Goal: Task Accomplishment & Management: Complete application form

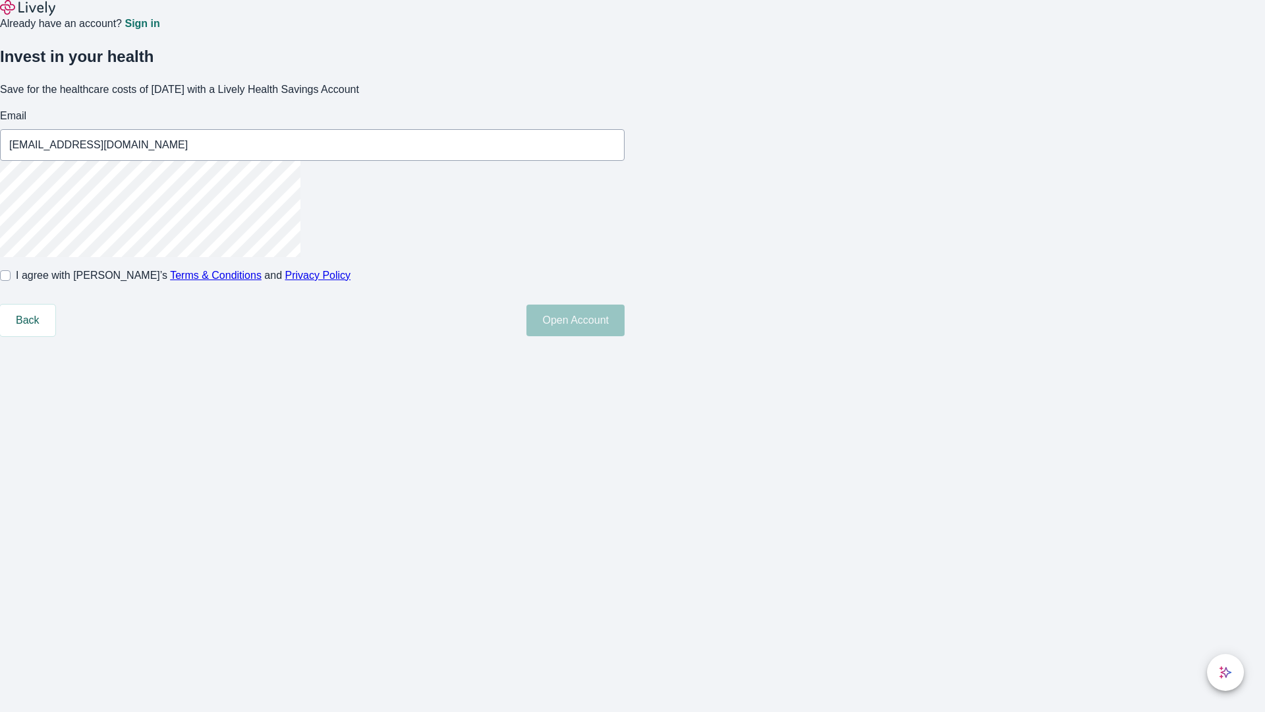
click at [11, 281] on input "I agree with Lively’s Terms & Conditions and Privacy Policy" at bounding box center [5, 275] width 11 height 11
checkbox input "true"
click at [625, 336] on button "Open Account" at bounding box center [575, 320] width 98 height 32
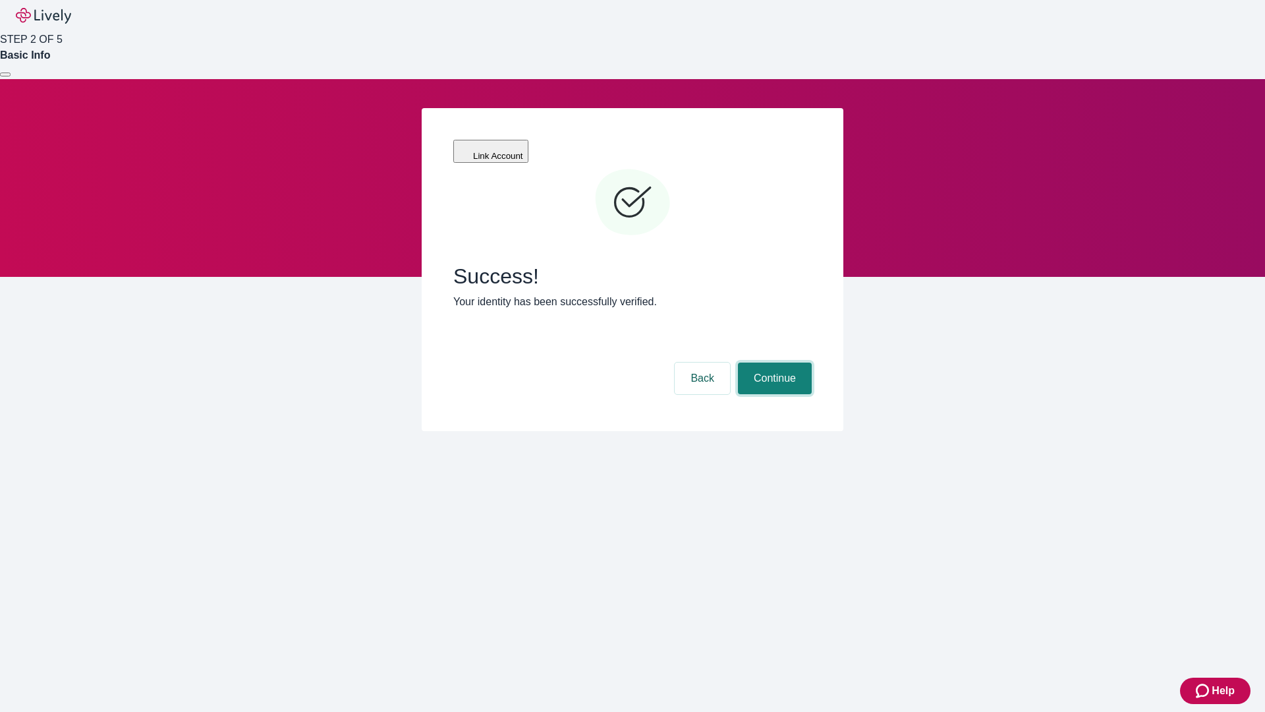
click at [773, 362] on button "Continue" at bounding box center [775, 378] width 74 height 32
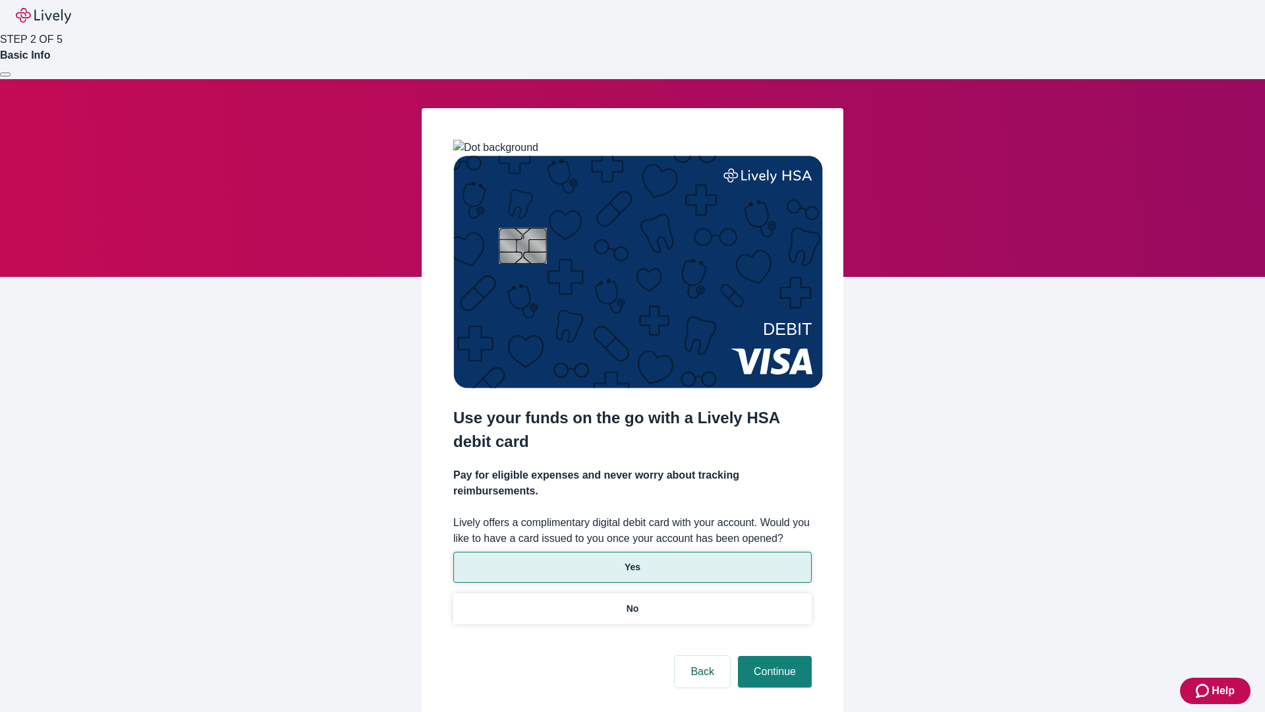
click at [632, 560] on p "Yes" at bounding box center [633, 567] width 16 height 14
click at [773, 656] on button "Continue" at bounding box center [775, 672] width 74 height 32
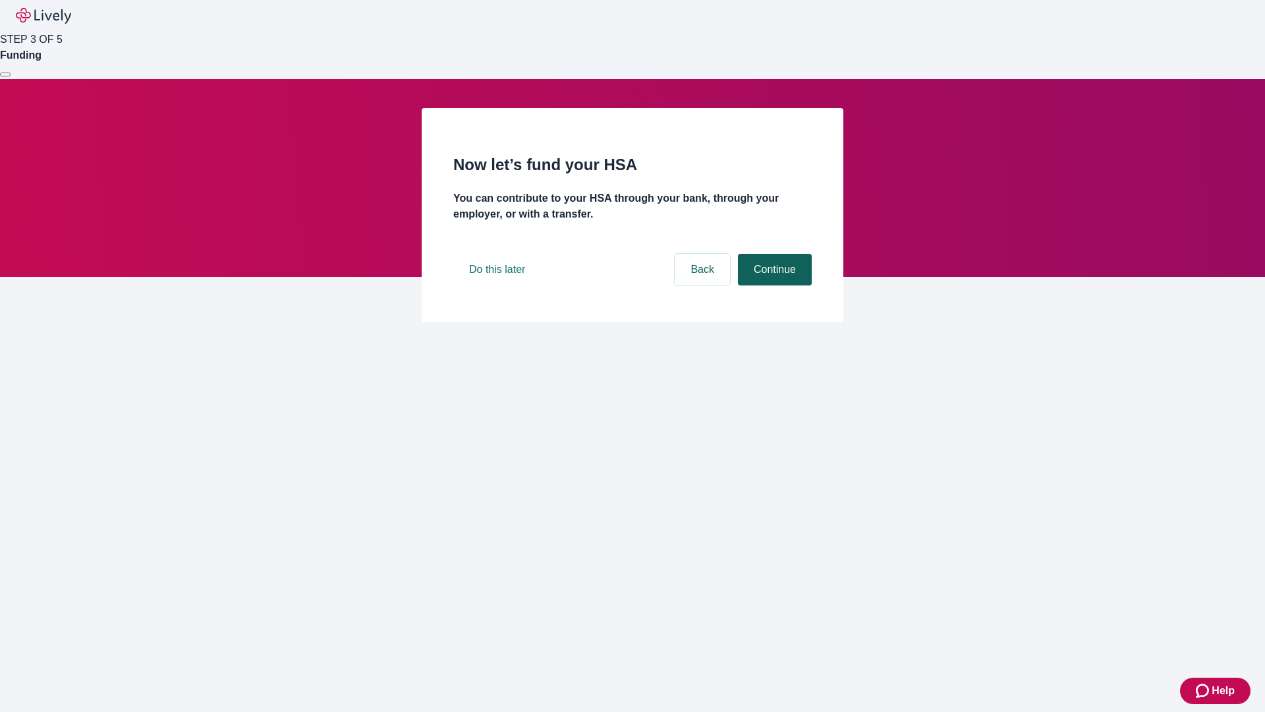
click at [773, 285] on button "Continue" at bounding box center [775, 270] width 74 height 32
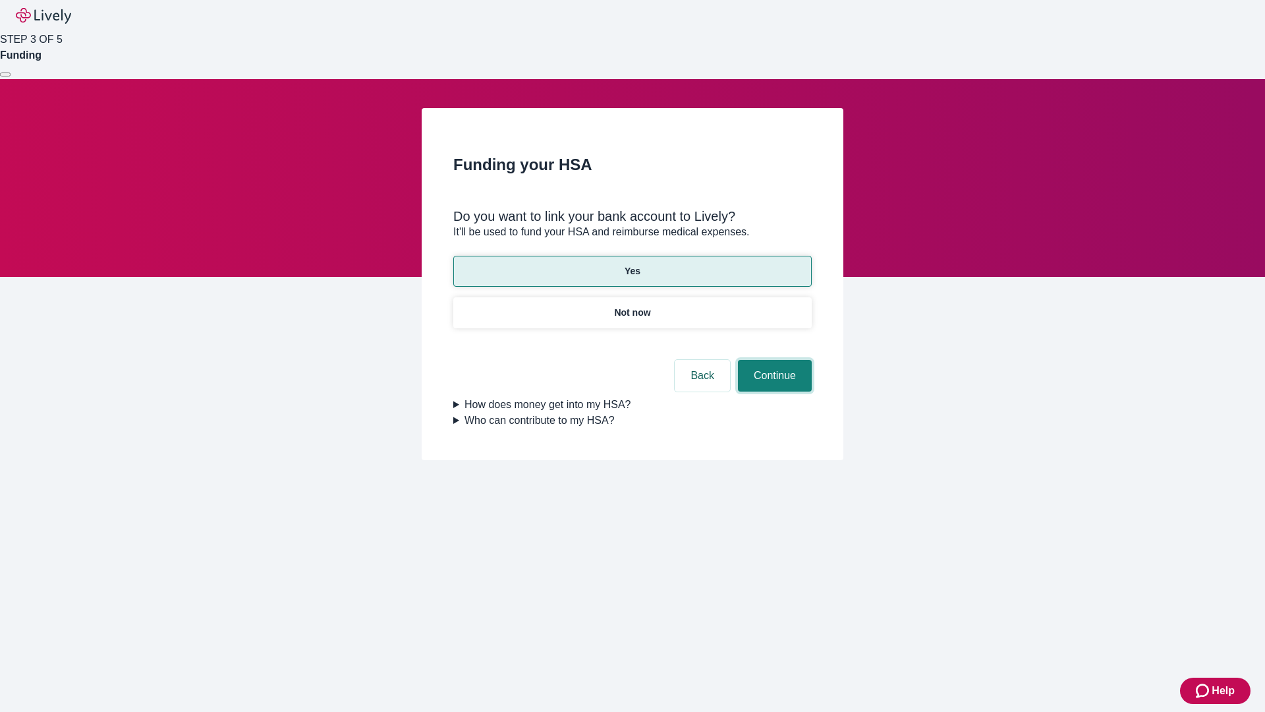
click at [773, 360] on button "Continue" at bounding box center [775, 376] width 74 height 32
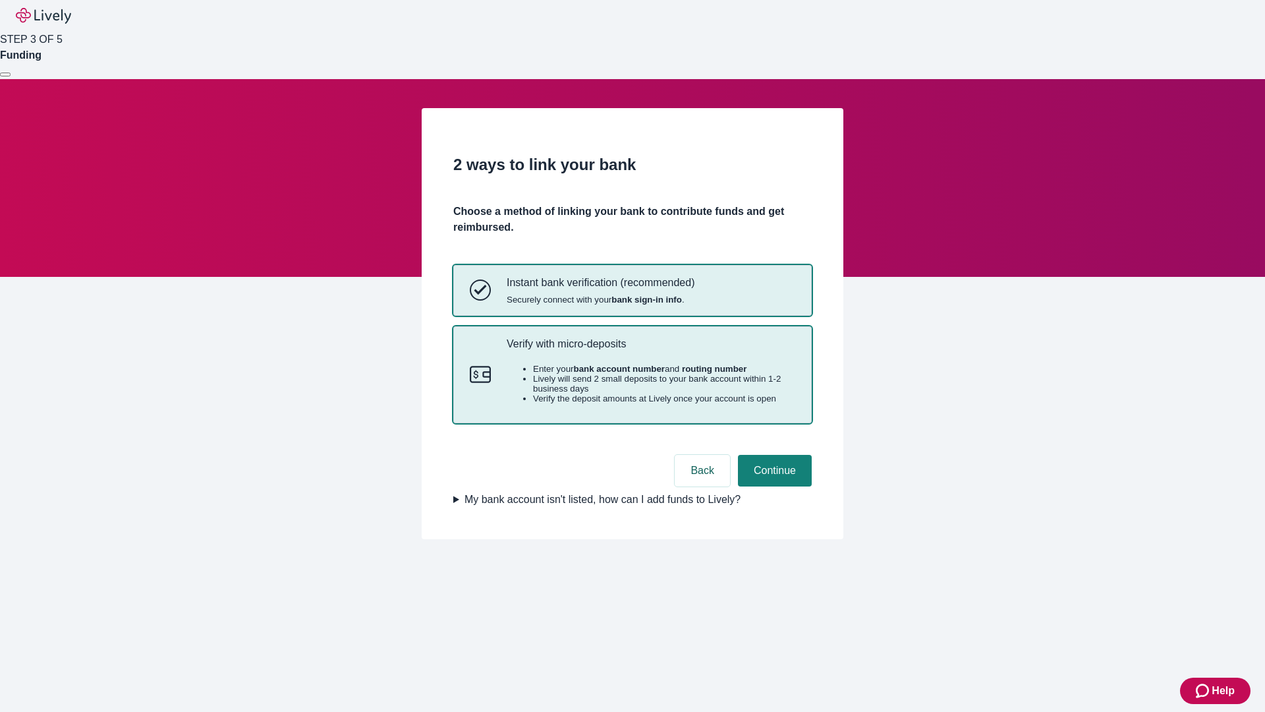
click at [650, 350] on p "Verify with micro-deposits" at bounding box center [651, 343] width 289 height 13
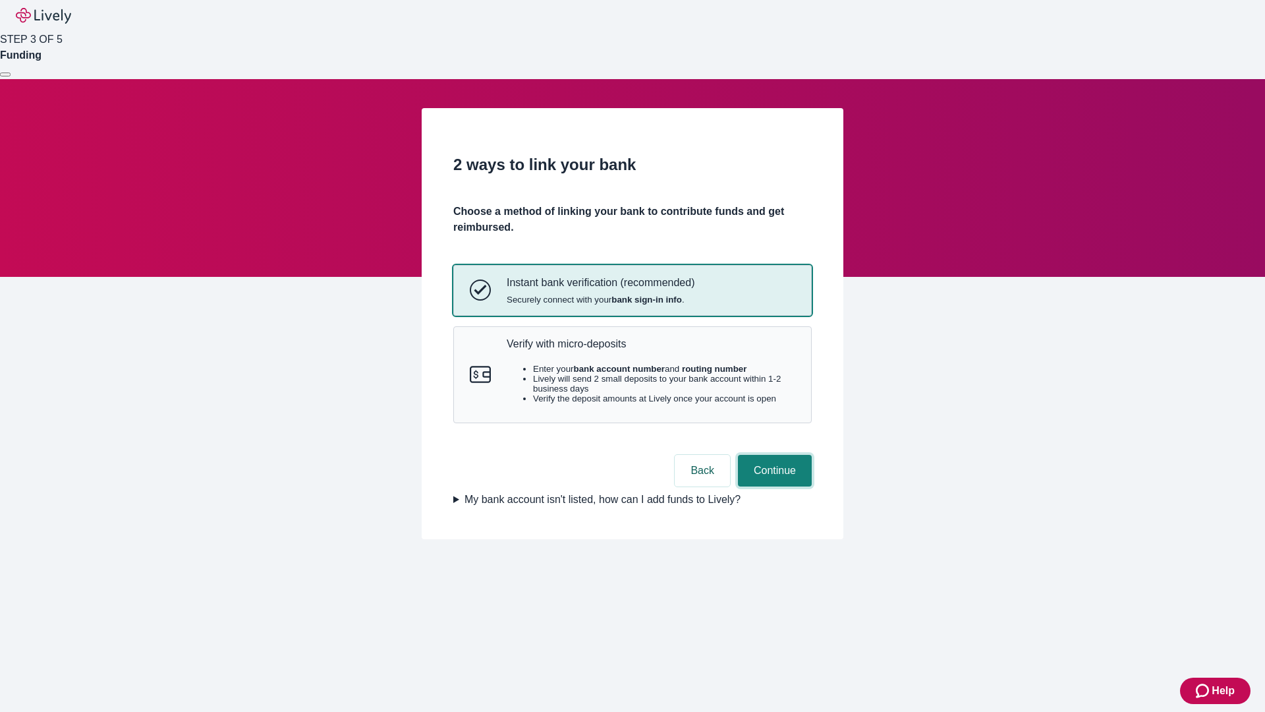
click at [773, 486] on button "Continue" at bounding box center [775, 471] width 74 height 32
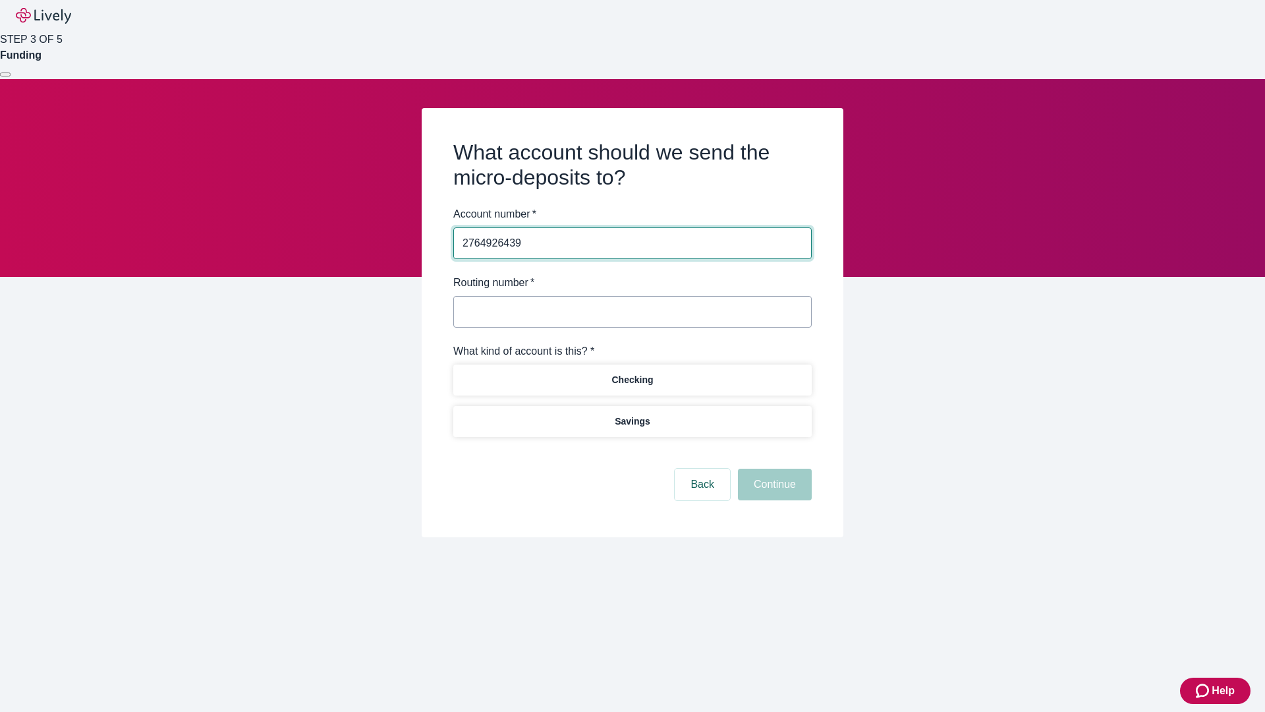
type input "2764926439"
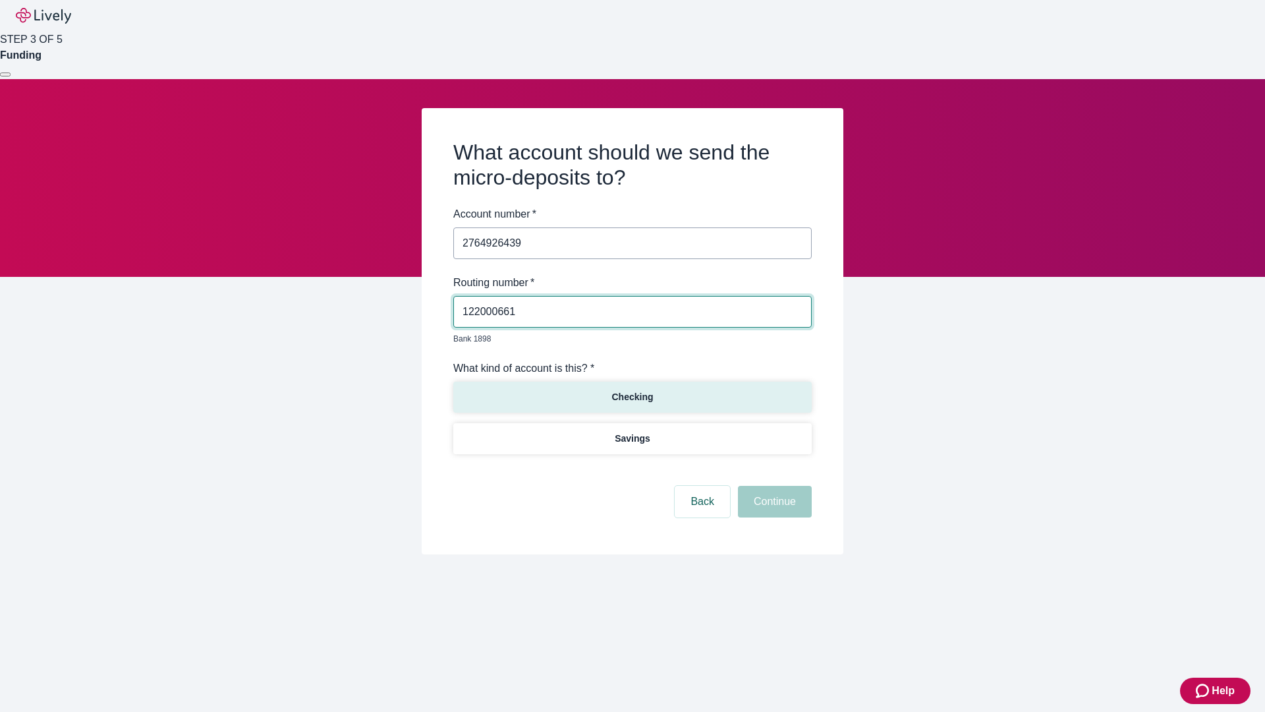
type input "122000661"
click at [632, 390] on p "Checking" at bounding box center [632, 397] width 42 height 14
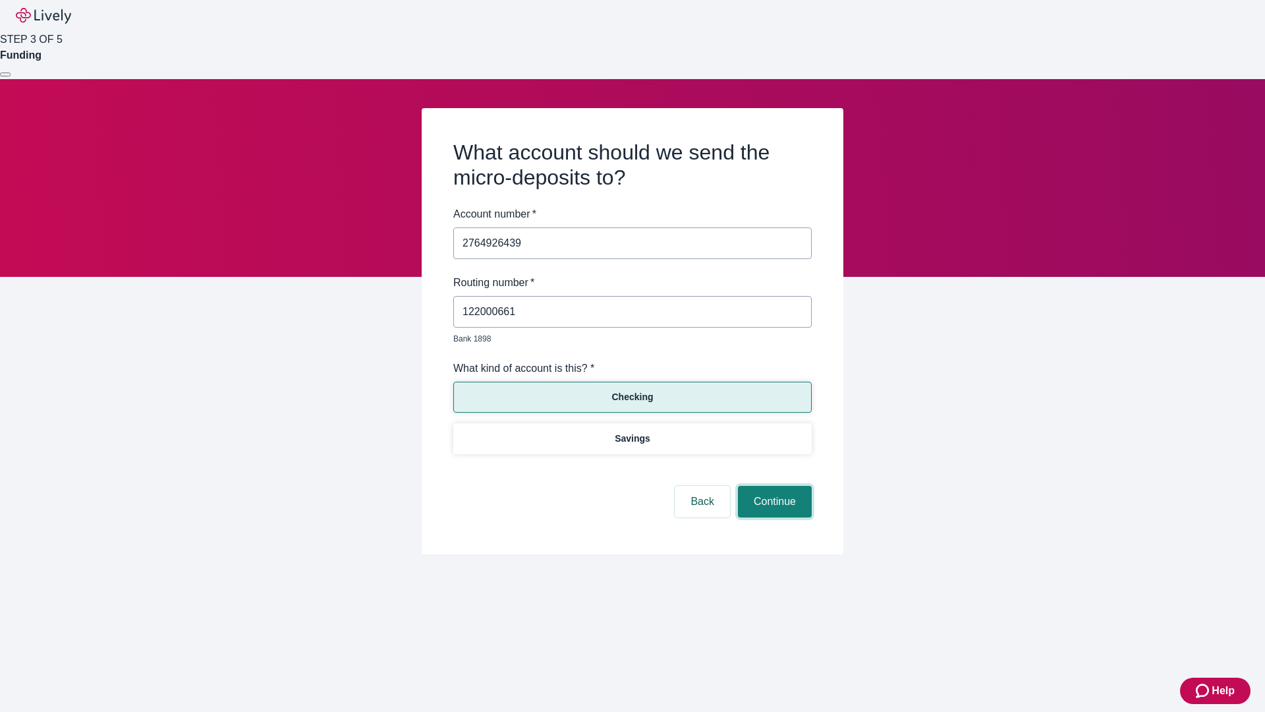
click at [773, 486] on button "Continue" at bounding box center [775, 502] width 74 height 32
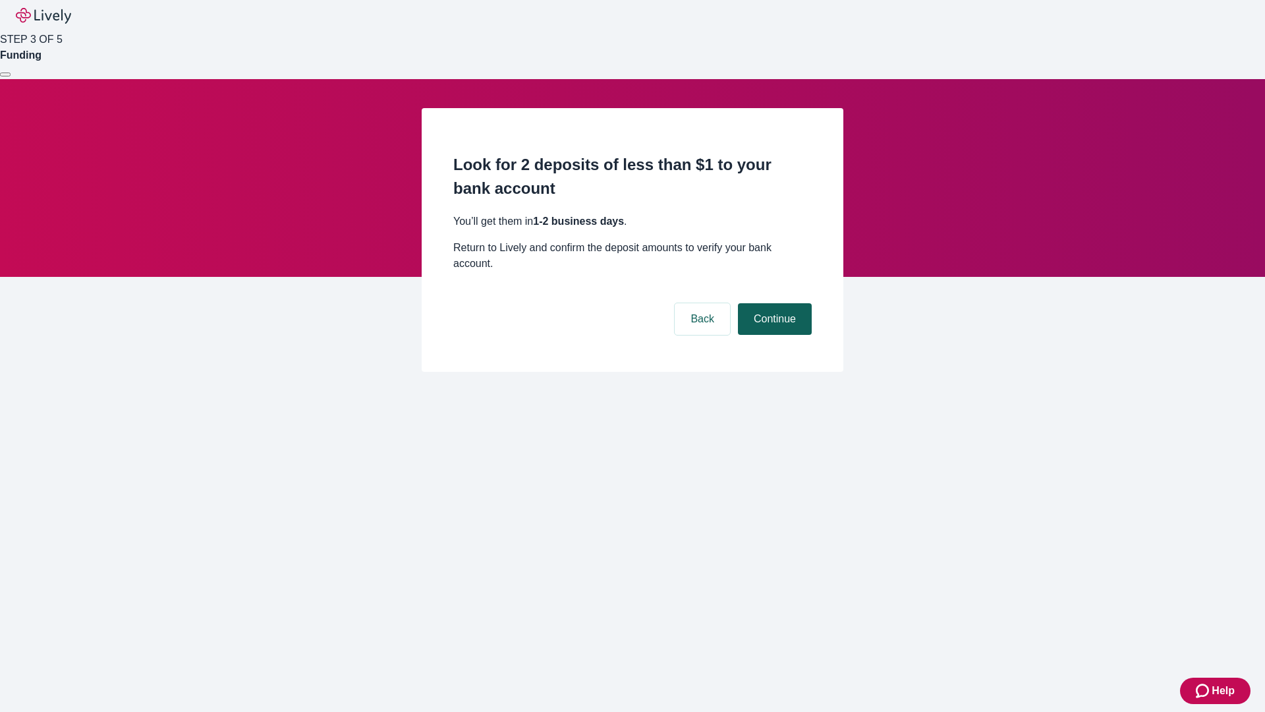
click at [773, 303] on button "Continue" at bounding box center [775, 319] width 74 height 32
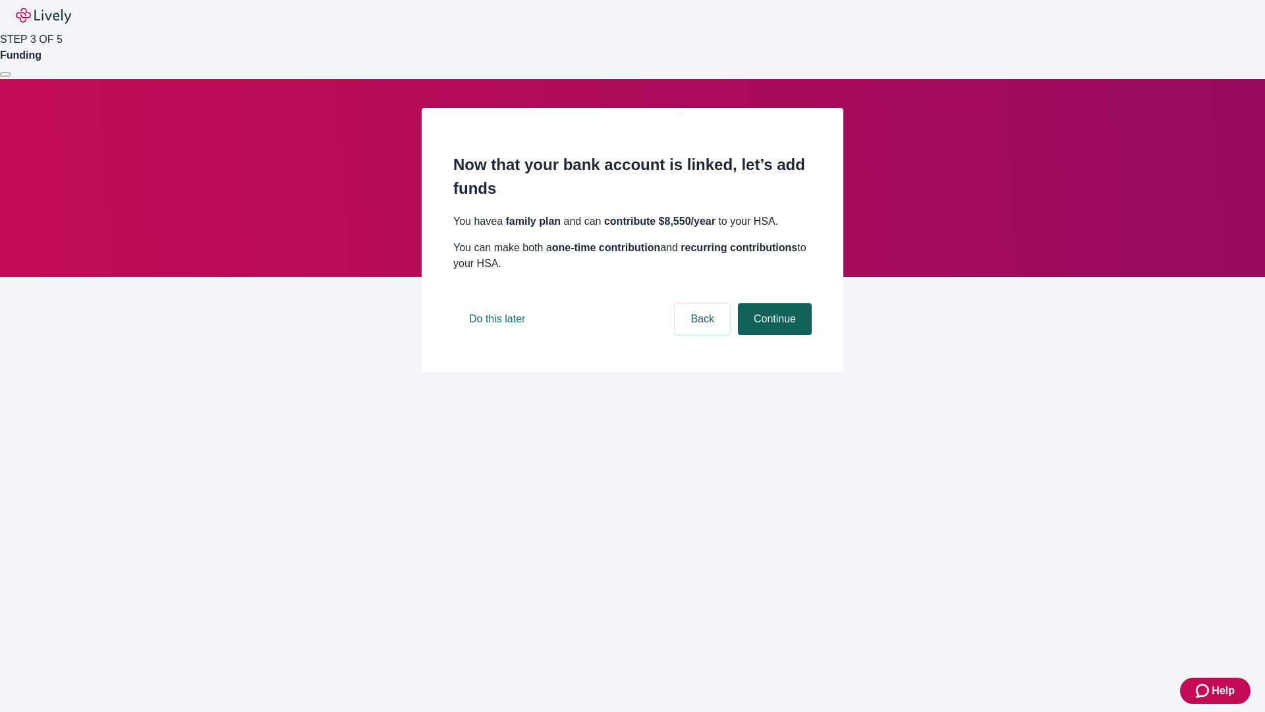
click at [773, 335] on button "Continue" at bounding box center [775, 319] width 74 height 32
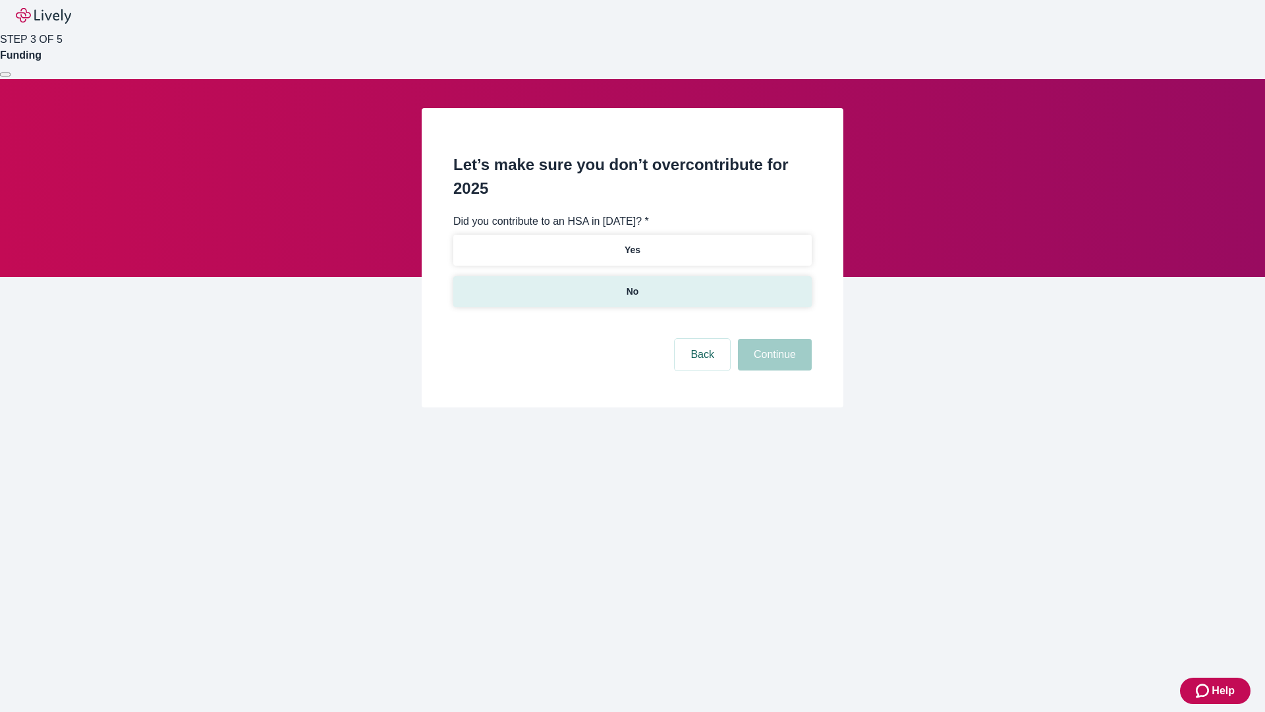
click at [632, 285] on p "No" at bounding box center [633, 292] width 13 height 14
click at [773, 339] on button "Continue" at bounding box center [775, 355] width 74 height 32
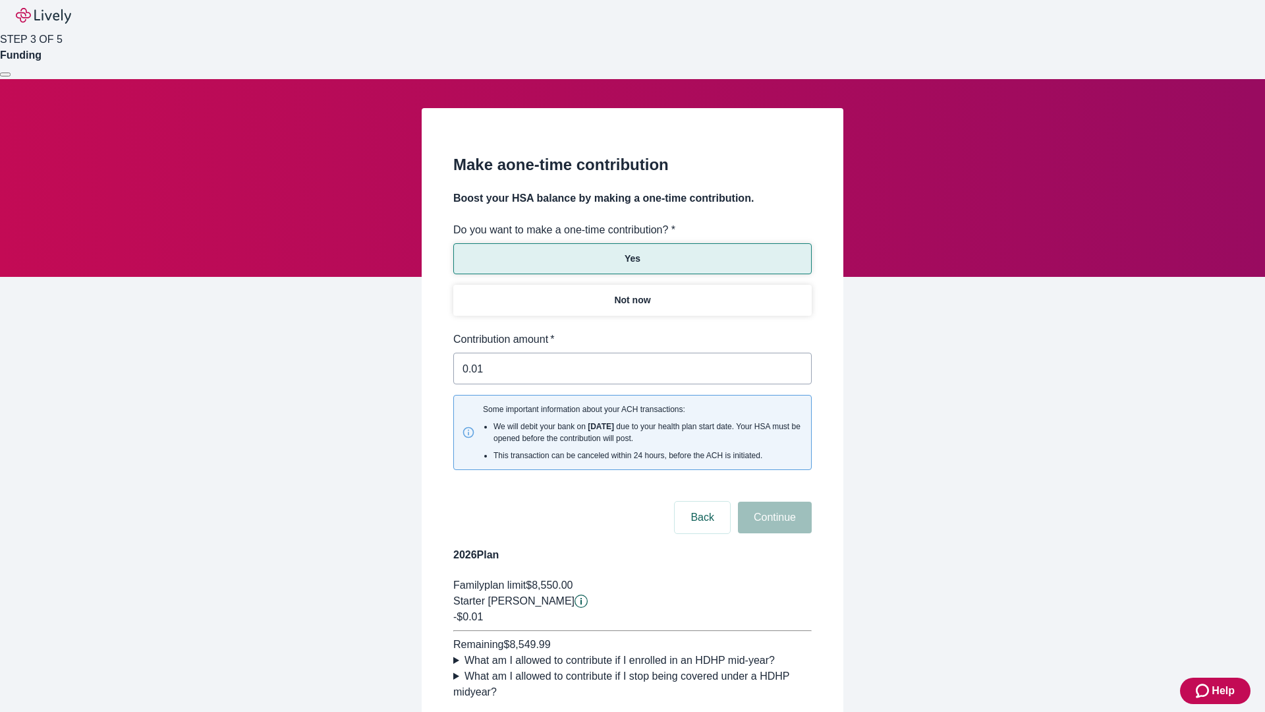
type input "0.01"
click at [773, 501] on button "Continue" at bounding box center [775, 517] width 74 height 32
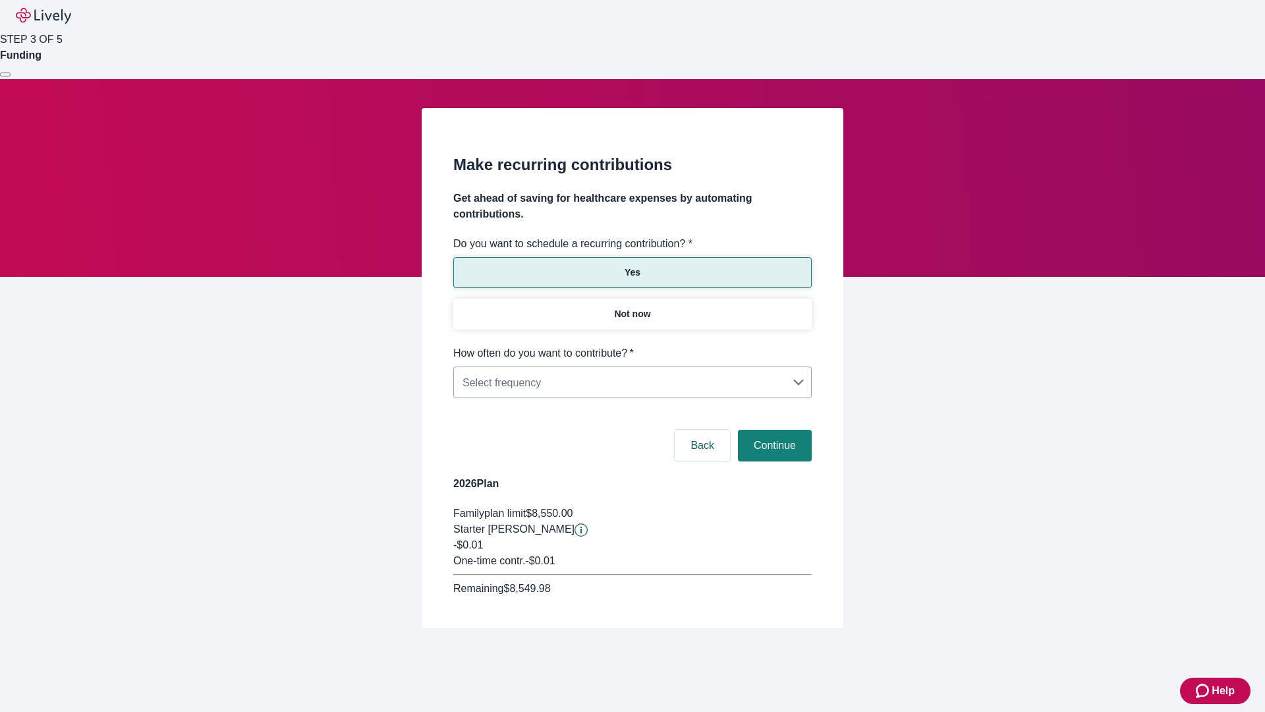
click at [632, 345] on body "Help STEP 3 OF 5 Funding Make recurring contributions Get ahead of saving for h…" at bounding box center [632, 345] width 1265 height 691
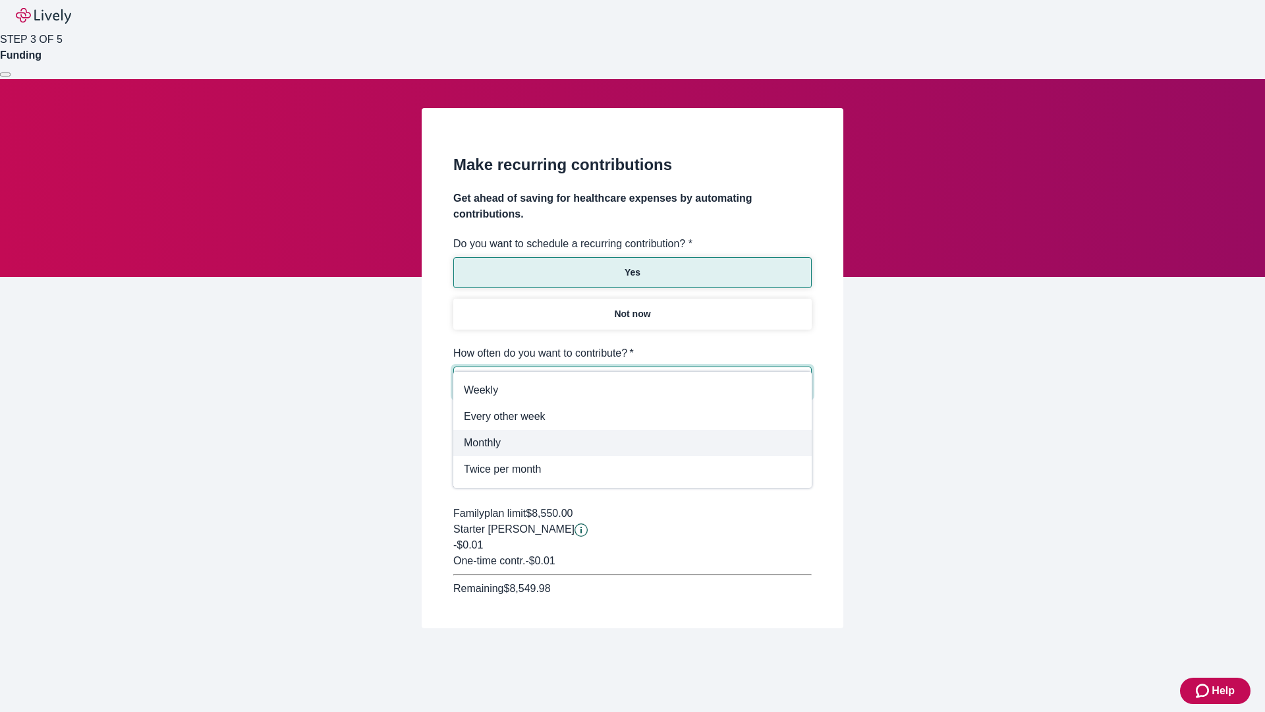
click at [633, 443] on span "Monthly" at bounding box center [632, 443] width 337 height 16
type input "Monthly"
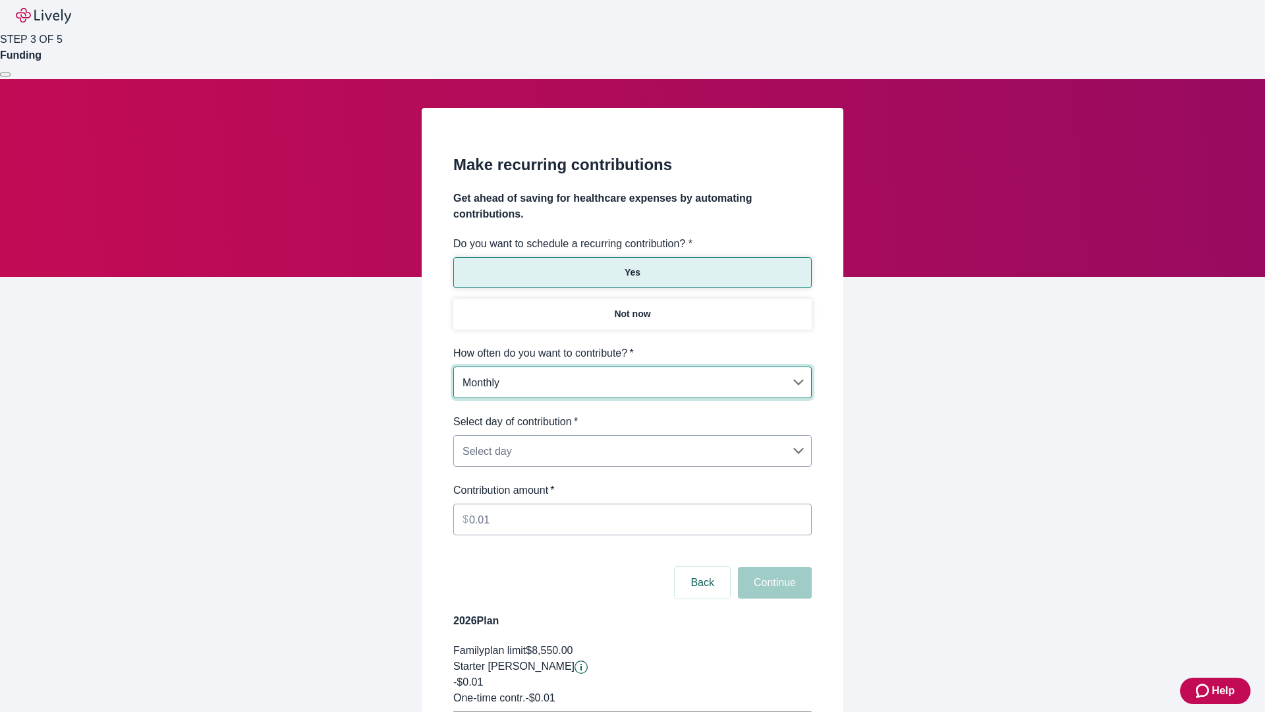
click at [632, 414] on body "Help STEP 3 OF 5 Funding Make recurring contributions Get ahead of saving for h…" at bounding box center [632, 414] width 1265 height 828
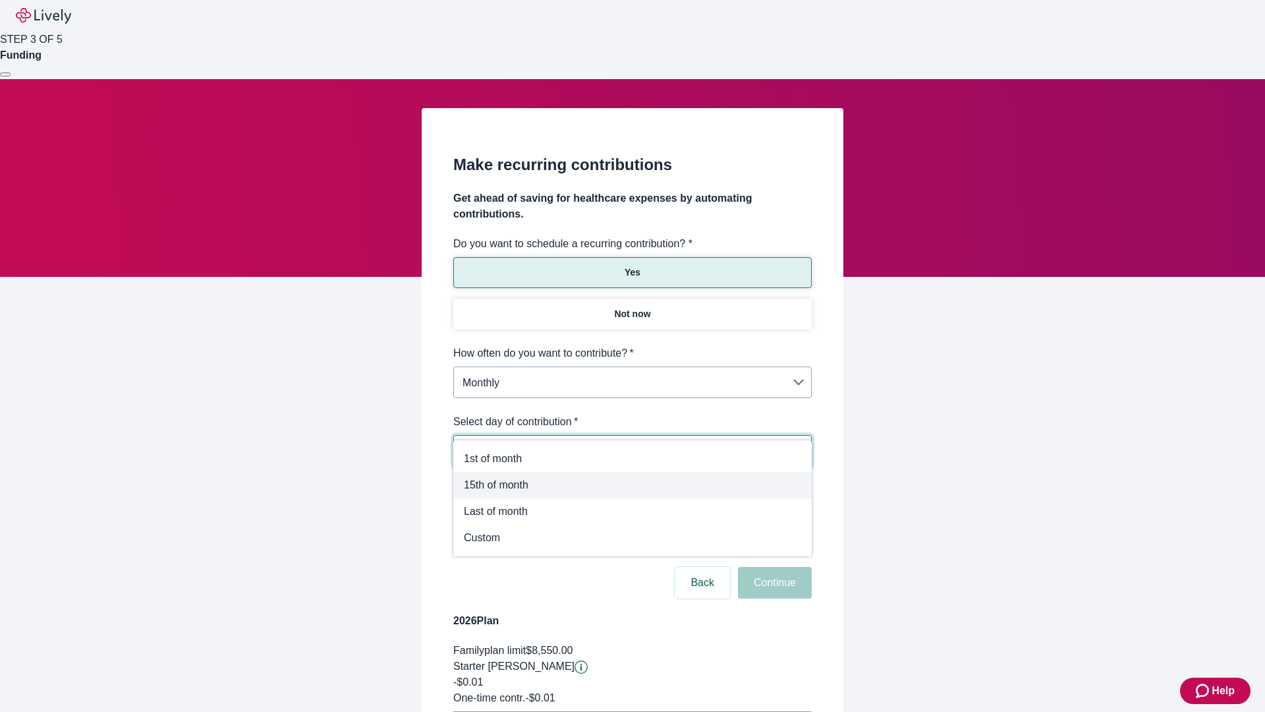
click at [633, 485] on span "15th of month" at bounding box center [632, 485] width 337 height 16
type input "Monthly15th"
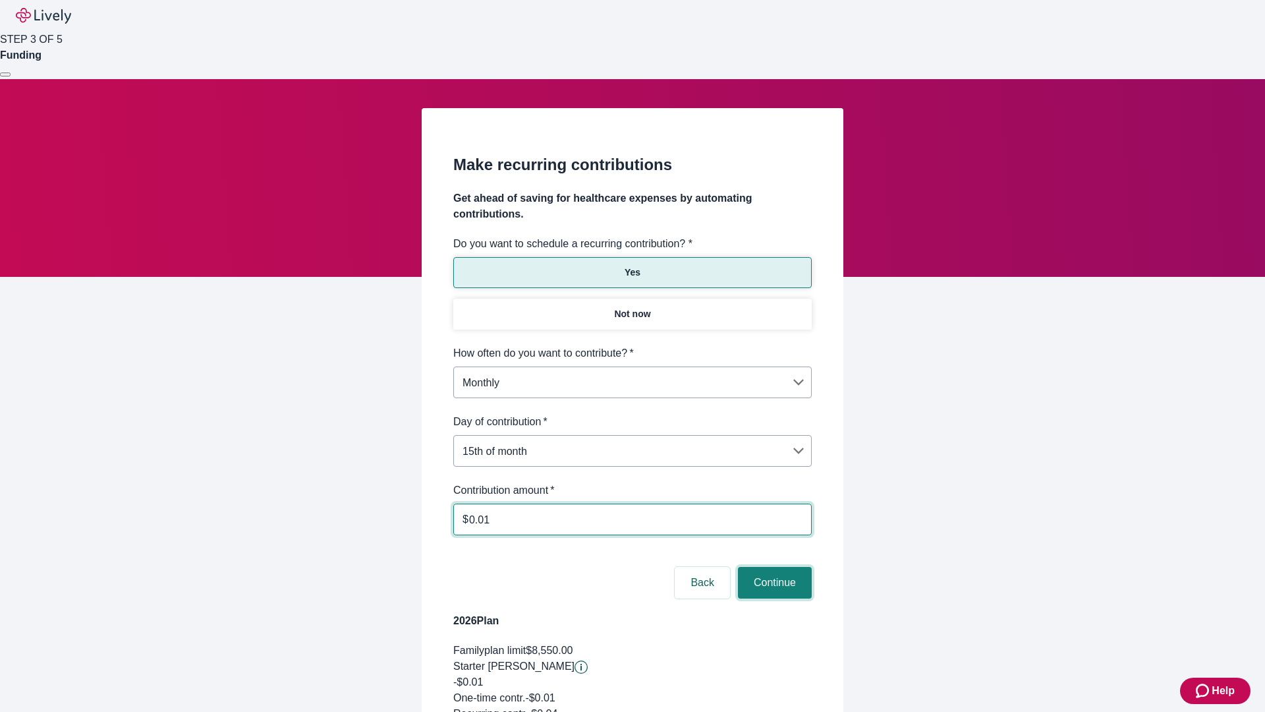
click at [773, 567] on button "Continue" at bounding box center [775, 583] width 74 height 32
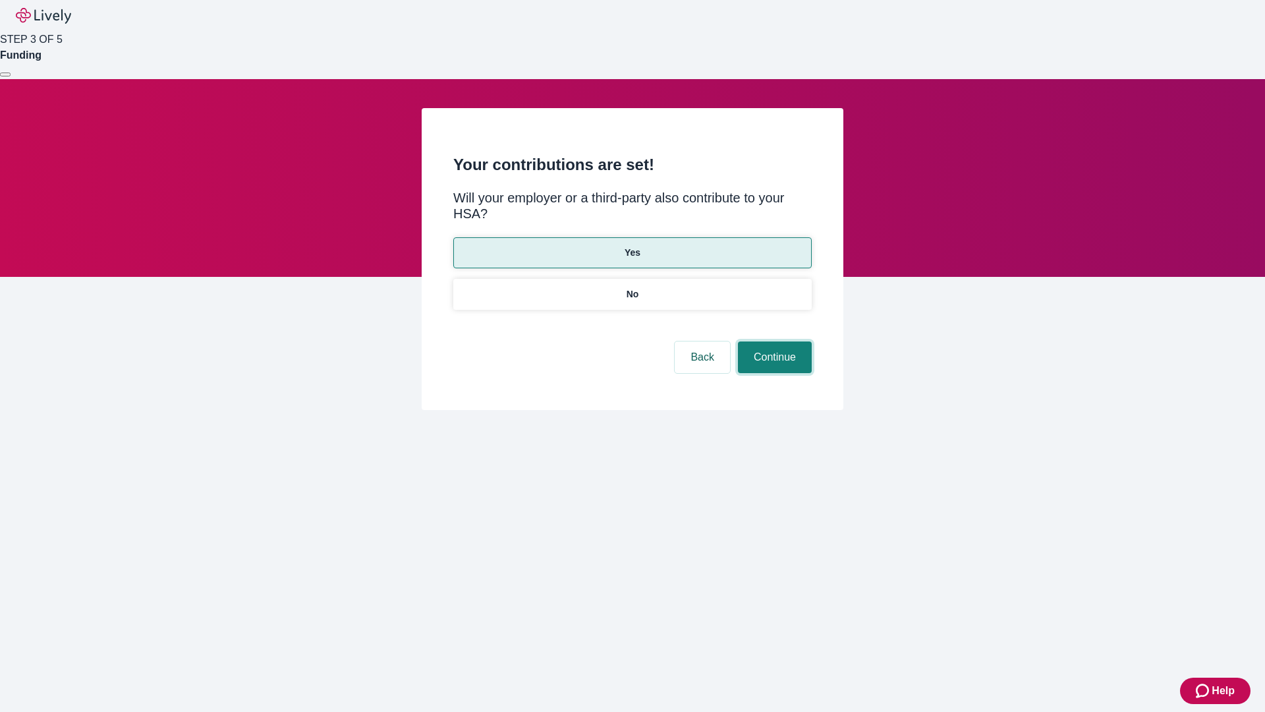
click at [773, 341] on button "Continue" at bounding box center [775, 357] width 74 height 32
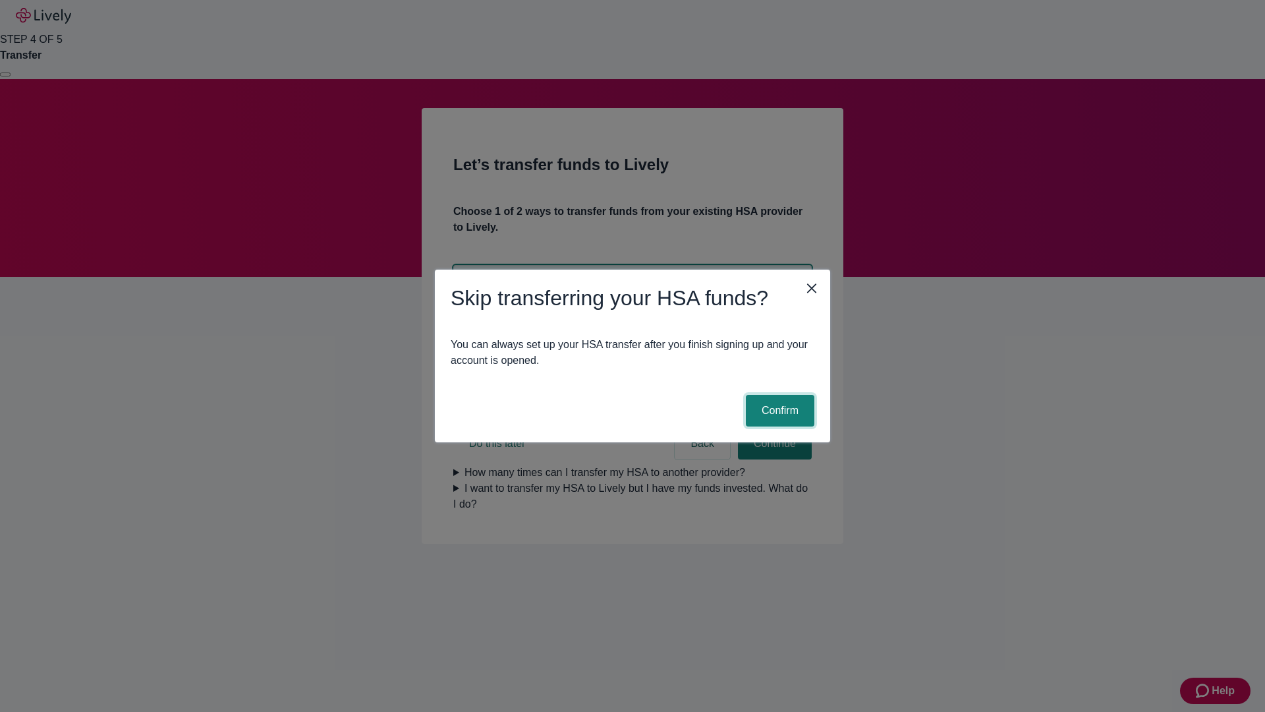
click at [778, 410] on button "Confirm" at bounding box center [780, 411] width 69 height 32
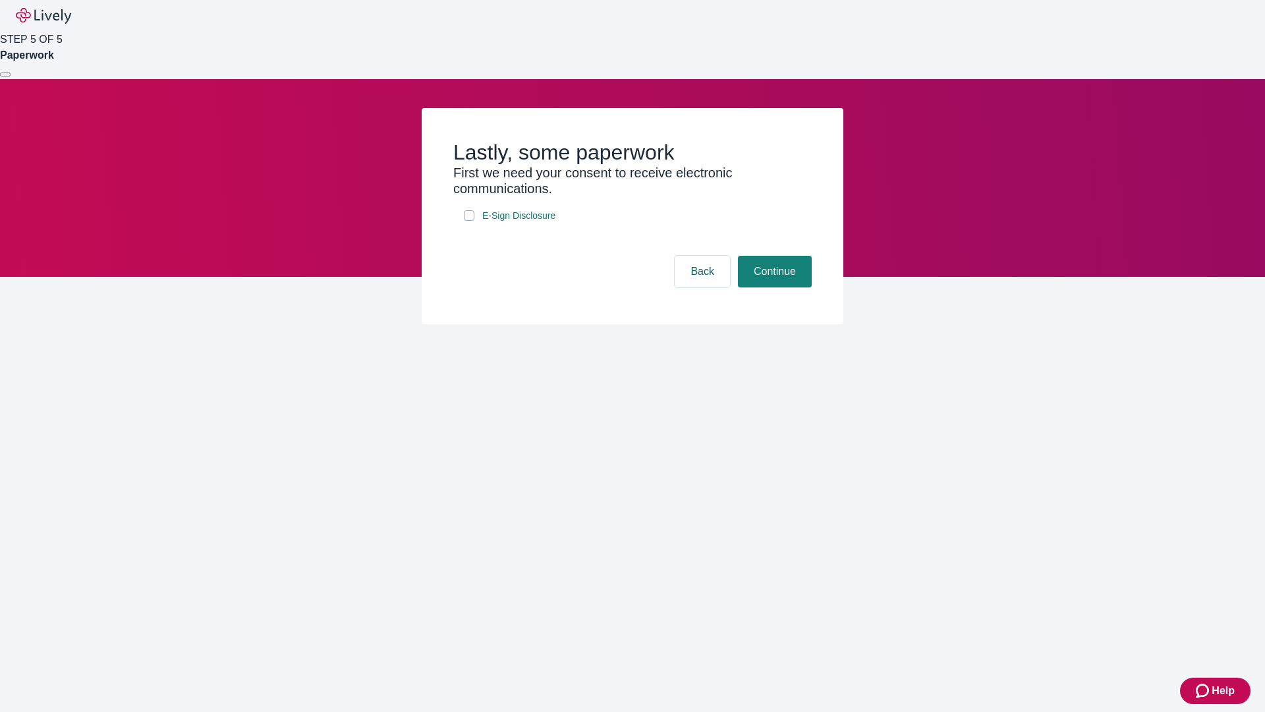
click at [469, 221] on input "E-Sign Disclosure" at bounding box center [469, 215] width 11 height 11
checkbox input "true"
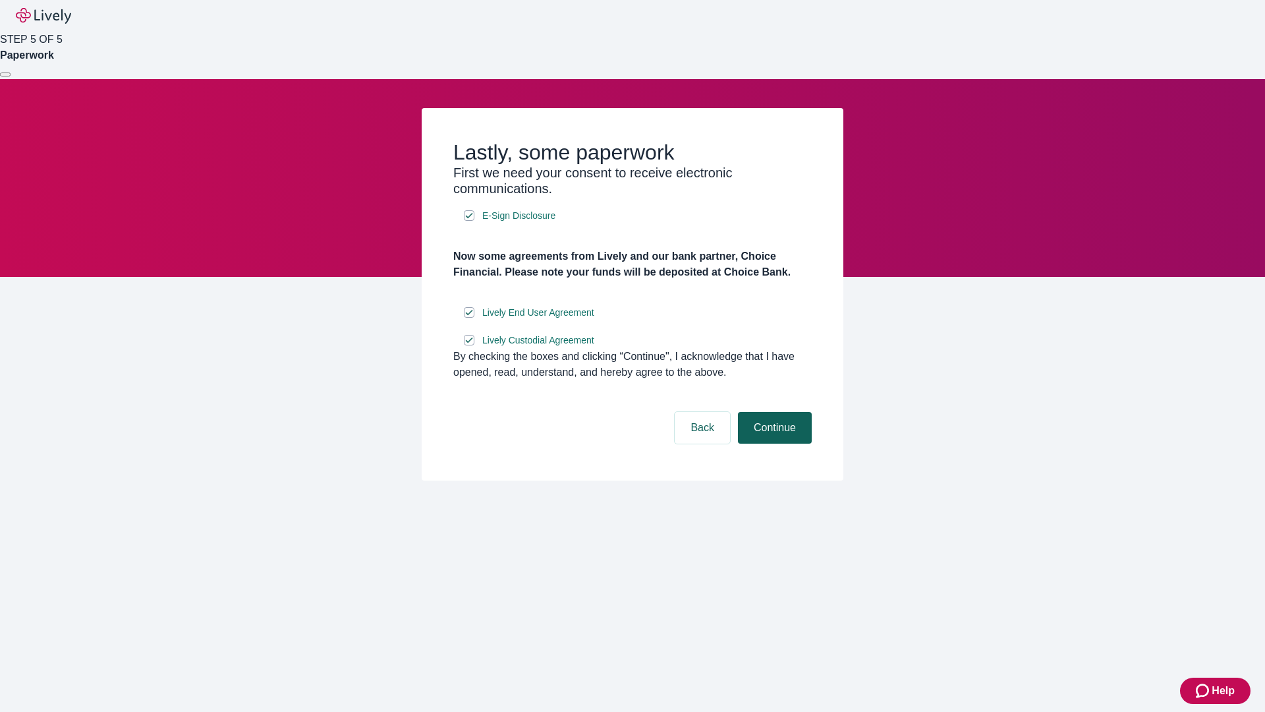
click at [773, 443] on button "Continue" at bounding box center [775, 428] width 74 height 32
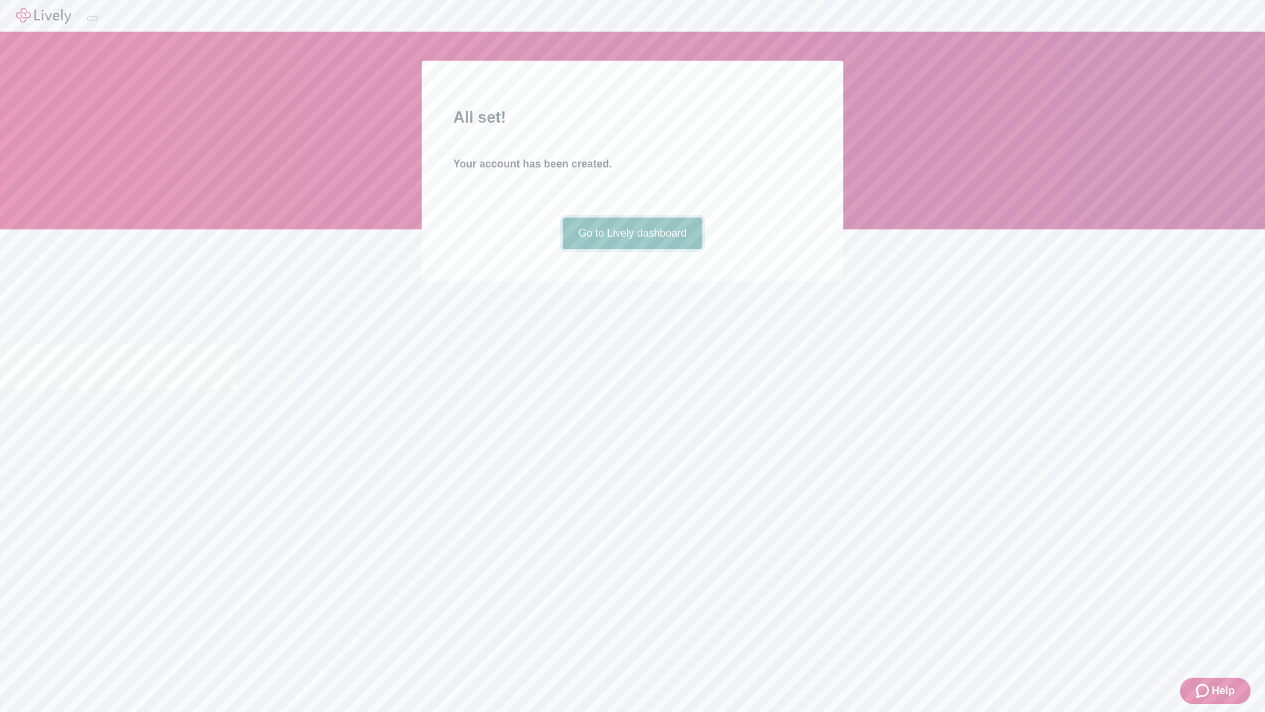
click at [632, 249] on link "Go to Lively dashboard" at bounding box center [633, 233] width 140 height 32
